Goal: Task Accomplishment & Management: Manage account settings

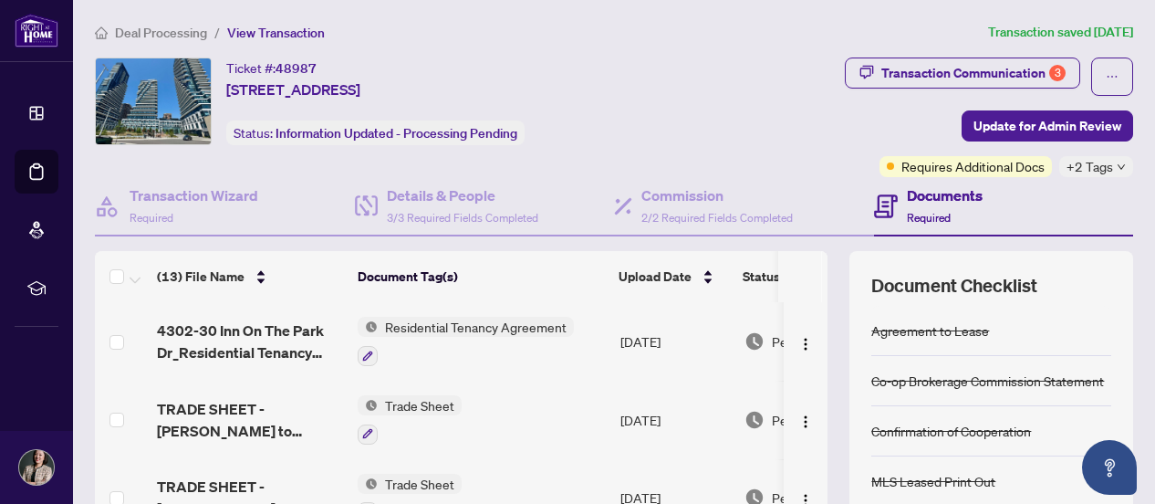
click at [137, 32] on span "Deal Processing" at bounding box center [161, 33] width 92 height 16
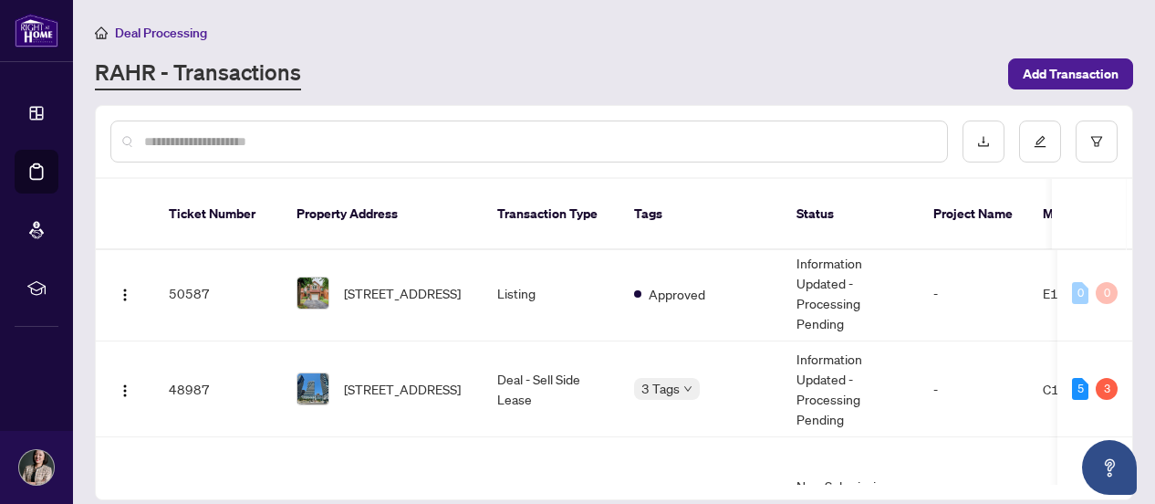
scroll to position [274, 0]
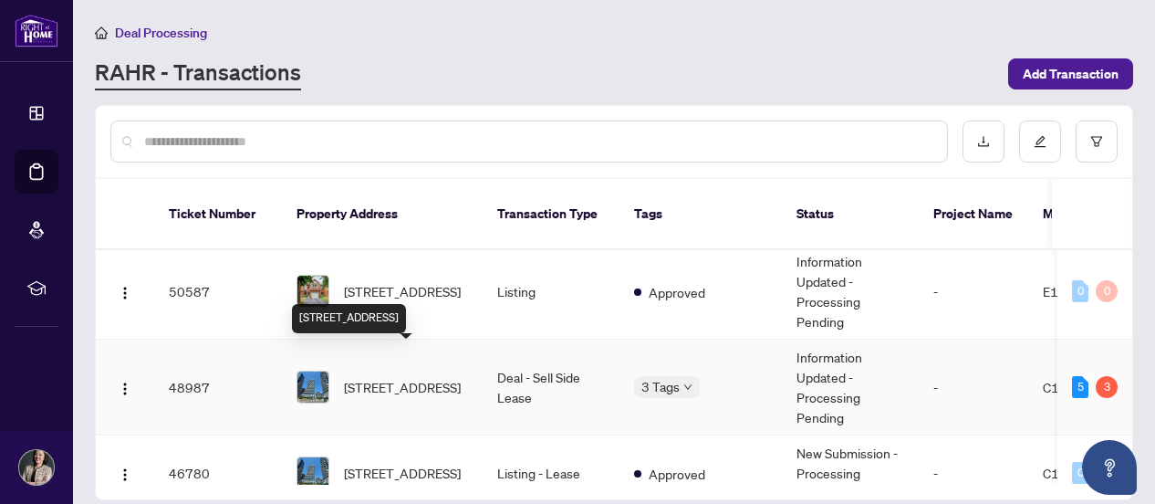
click at [402, 377] on span "[STREET_ADDRESS]" at bounding box center [402, 387] width 117 height 20
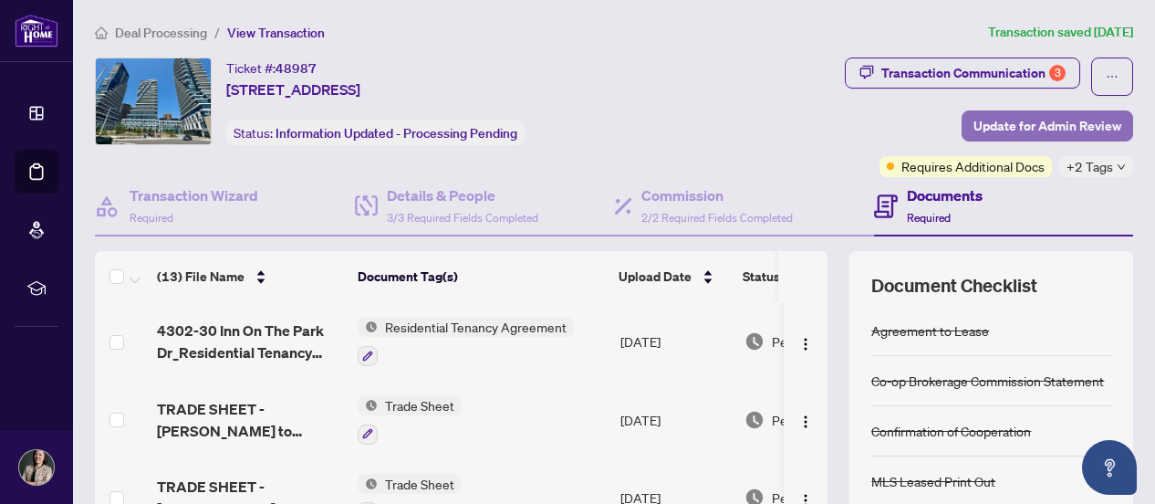
click at [996, 124] on span "Update for Admin Review" at bounding box center [1048, 125] width 148 height 29
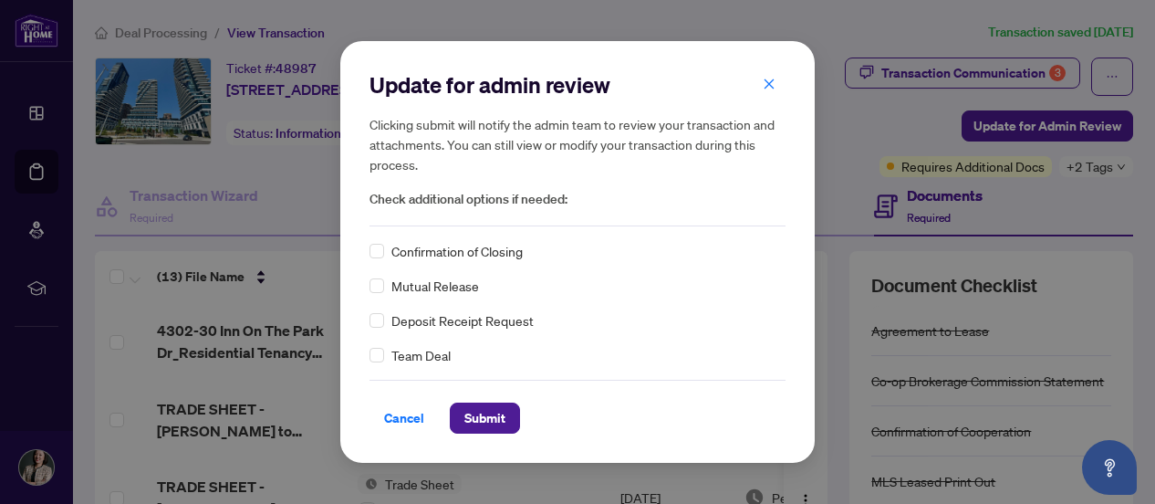
click at [440, 254] on span "Confirmation of Closing" at bounding box center [457, 251] width 131 height 20
click at [502, 419] on span "Submit" at bounding box center [485, 417] width 41 height 29
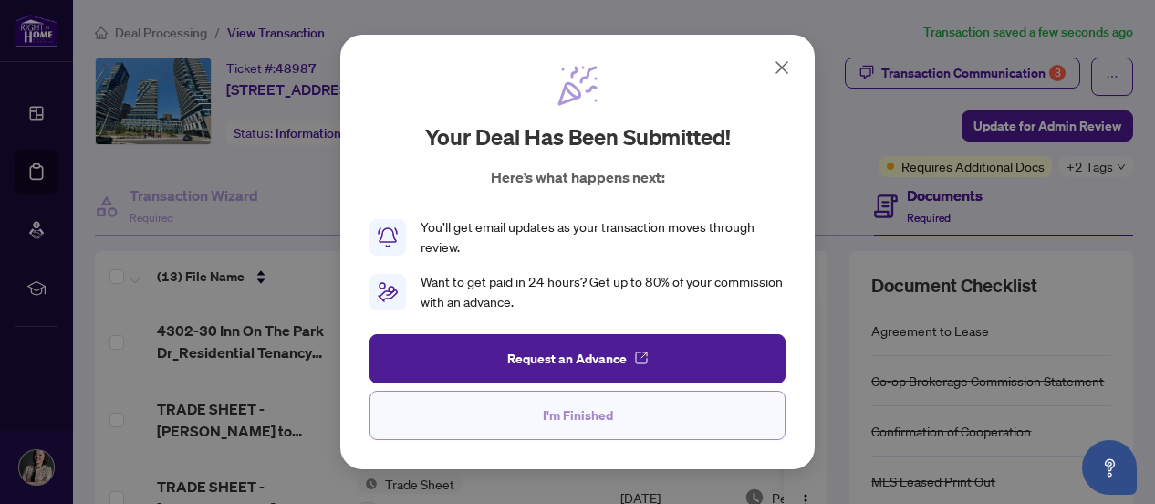
click at [509, 413] on button "I'm Finished" at bounding box center [578, 415] width 416 height 49
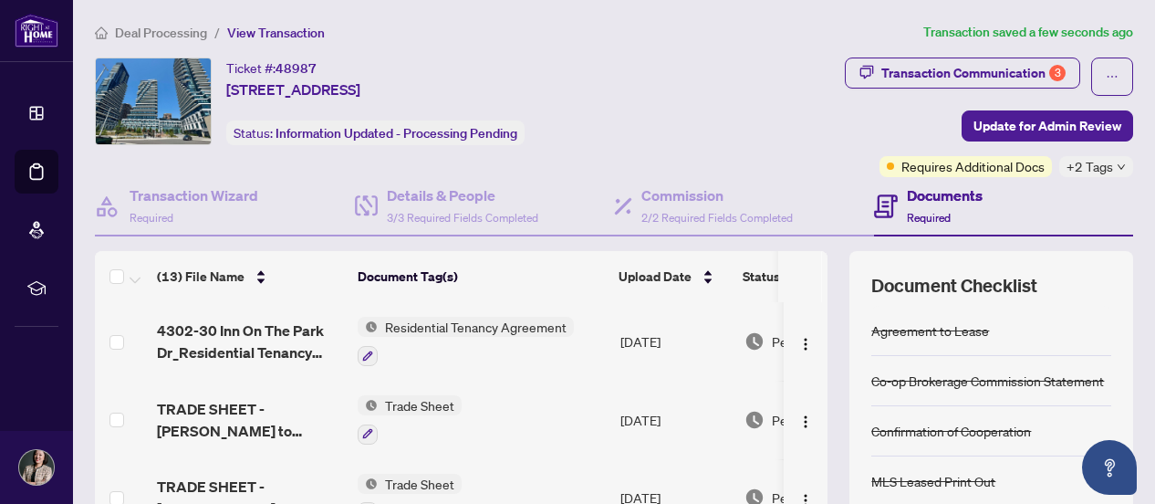
click at [162, 31] on span "Deal Processing" at bounding box center [161, 33] width 92 height 16
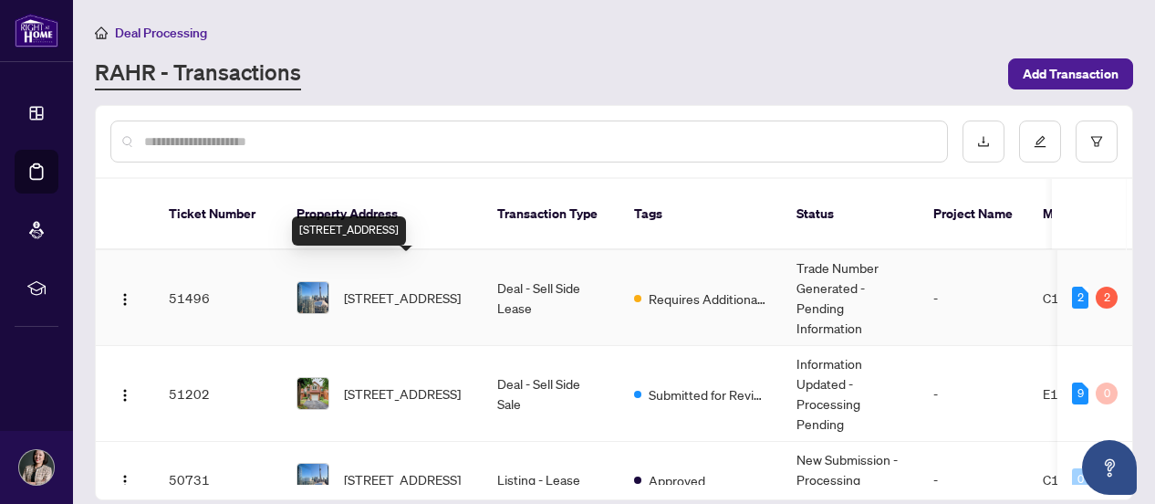
click at [410, 287] on span "[STREET_ADDRESS]" at bounding box center [402, 297] width 117 height 20
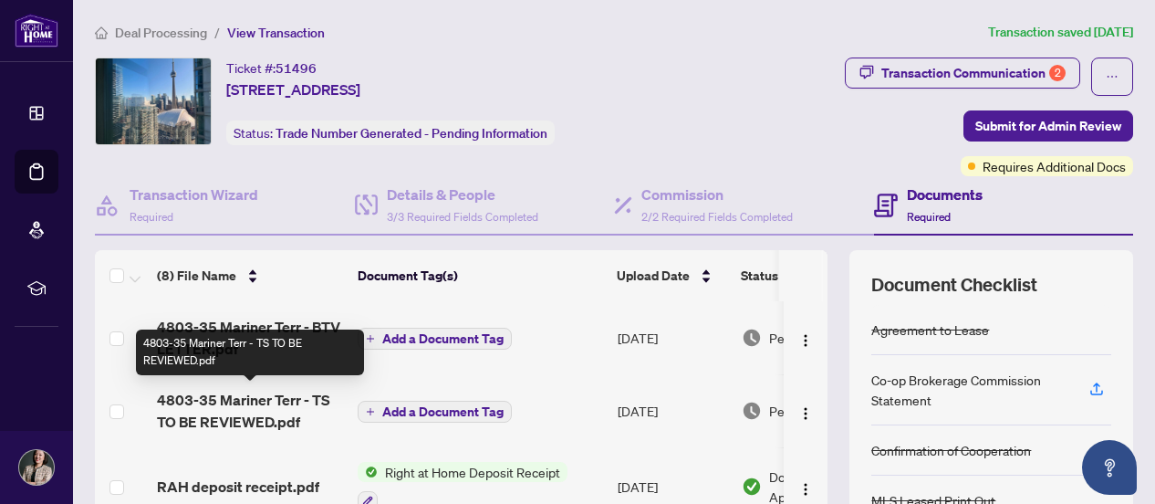
click at [248, 392] on span "4803-35 Mariner Terr - TS TO BE REVIEWED.pdf" at bounding box center [250, 411] width 186 height 44
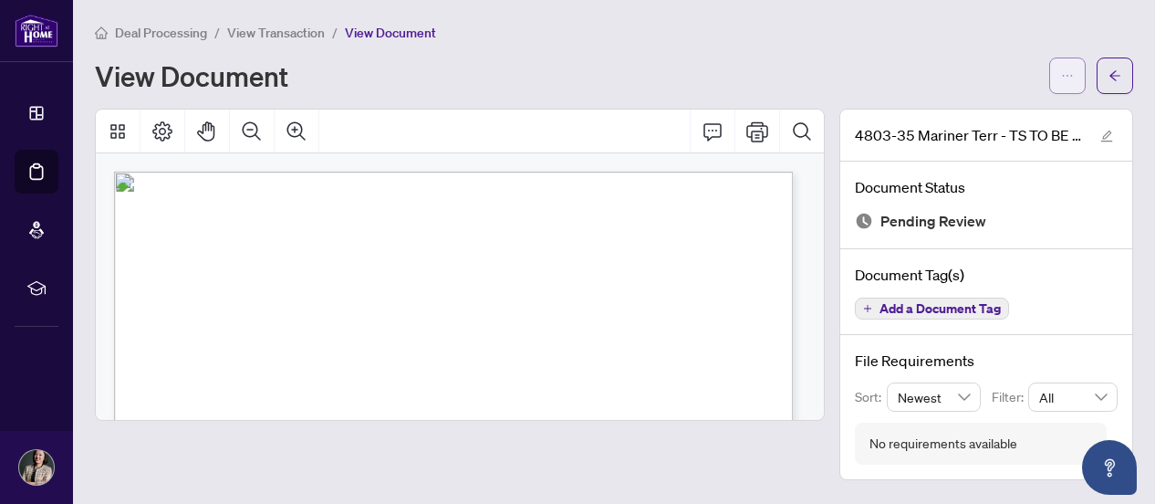
click at [1062, 71] on icon "ellipsis" at bounding box center [1067, 75] width 13 height 13
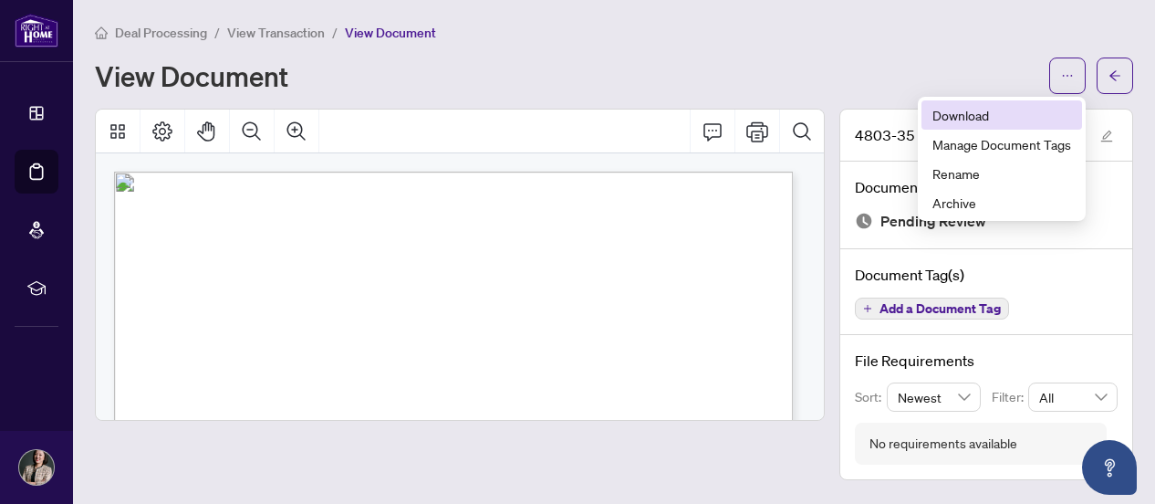
click at [947, 110] on span "Download" at bounding box center [1002, 115] width 139 height 20
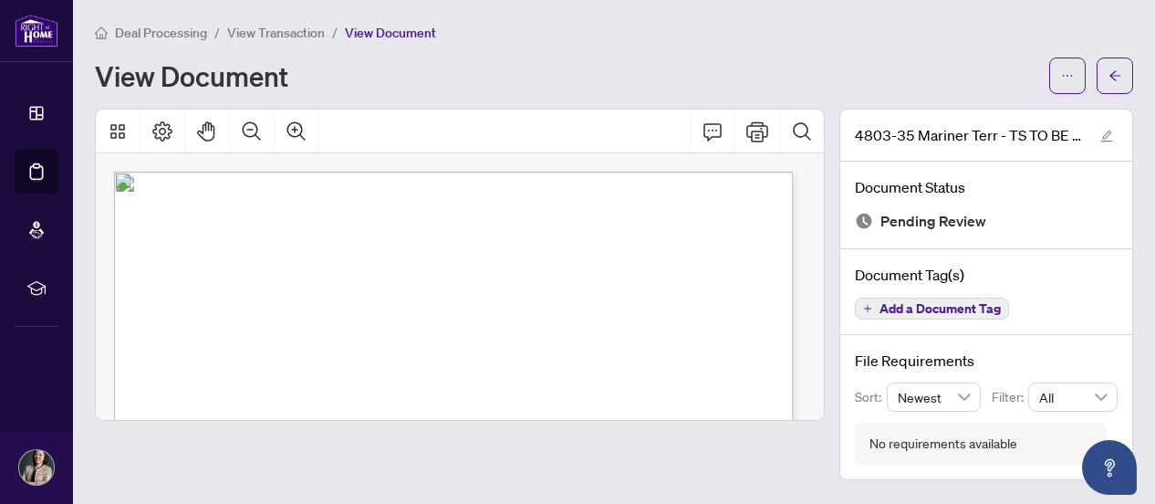
click at [259, 30] on span "View Transaction" at bounding box center [276, 33] width 98 height 16
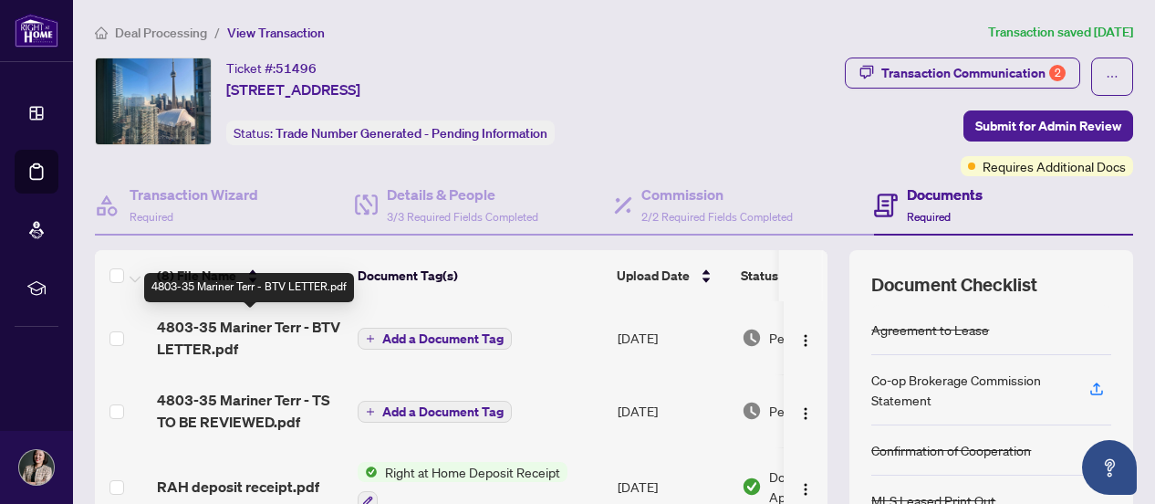
click at [281, 323] on span "4803-35 Mariner Terr - BTV LETTER.pdf" at bounding box center [250, 338] width 186 height 44
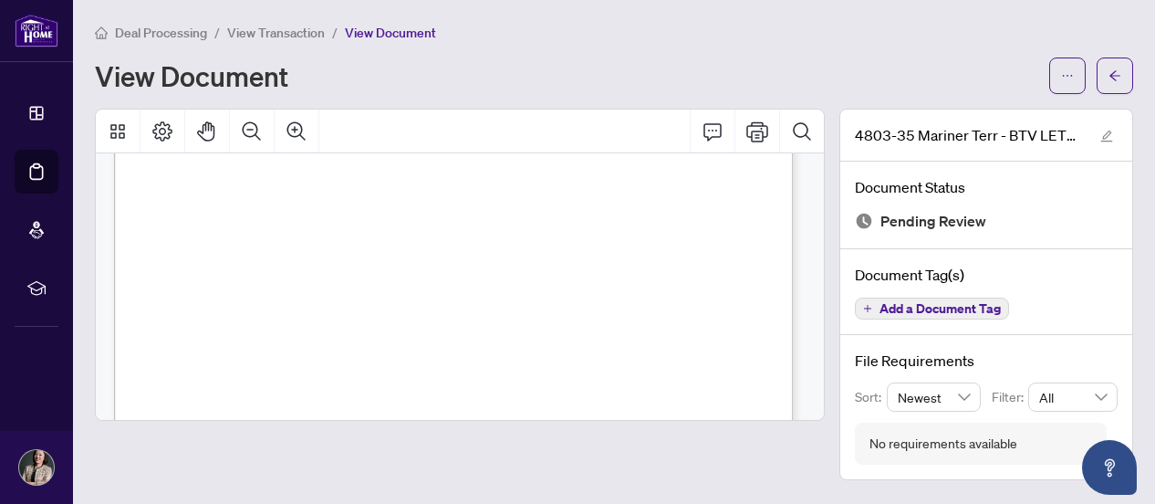
scroll to position [115, 0]
click at [1071, 81] on span "button" at bounding box center [1067, 75] width 13 height 29
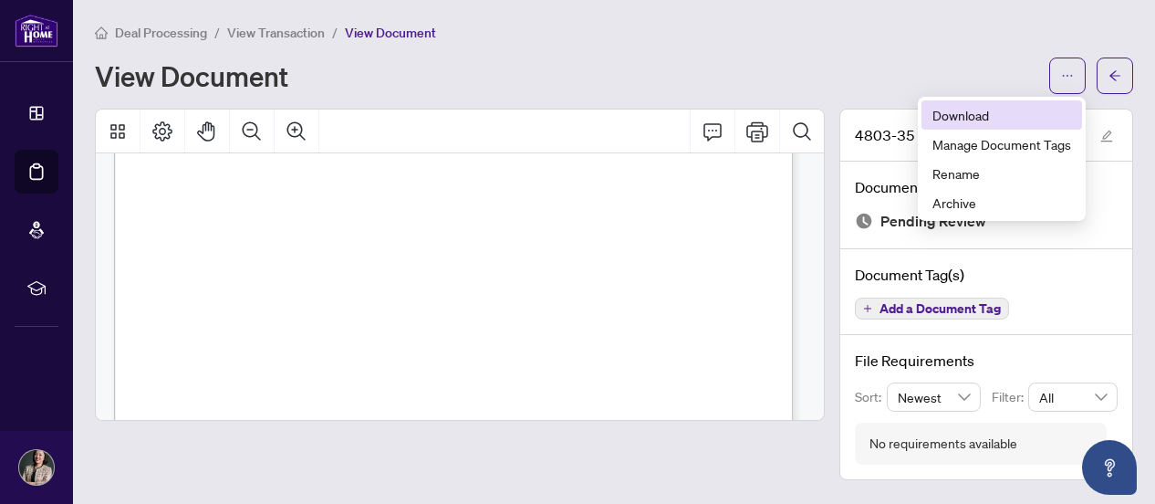
click at [966, 120] on span "Download" at bounding box center [1002, 115] width 139 height 20
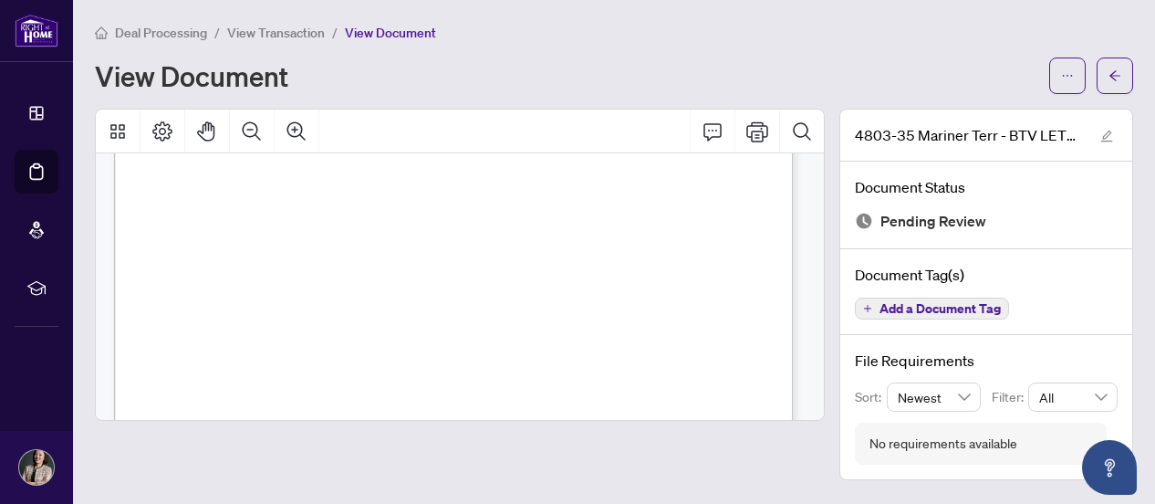
click at [175, 30] on span "Deal Processing" at bounding box center [161, 33] width 92 height 16
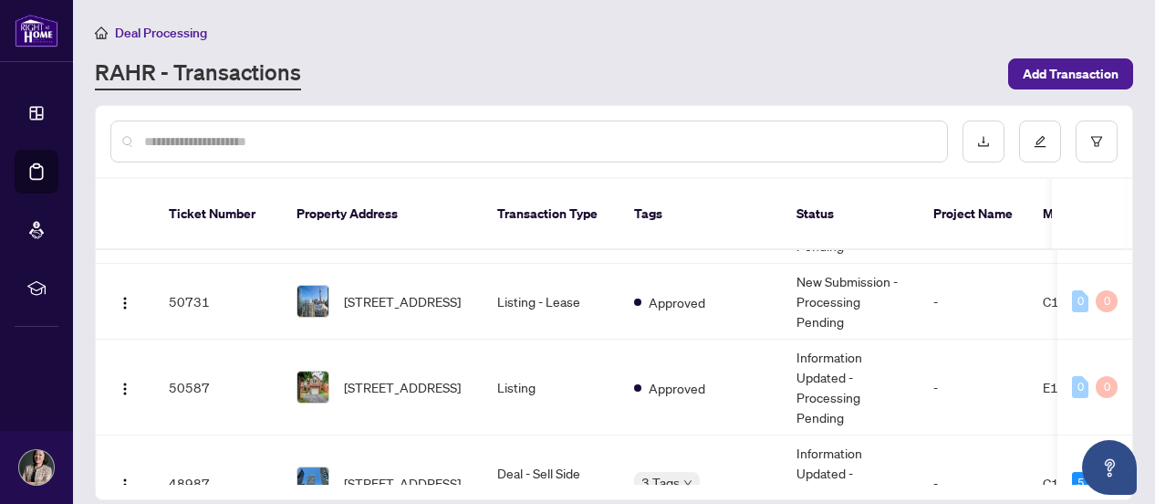
scroll to position [91, 0]
